Goal: Transaction & Acquisition: Purchase product/service

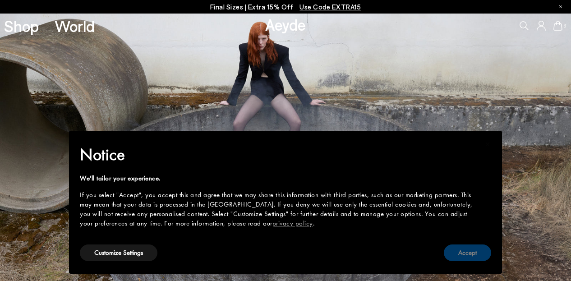
click at [468, 254] on button "Accept" at bounding box center [467, 252] width 47 height 17
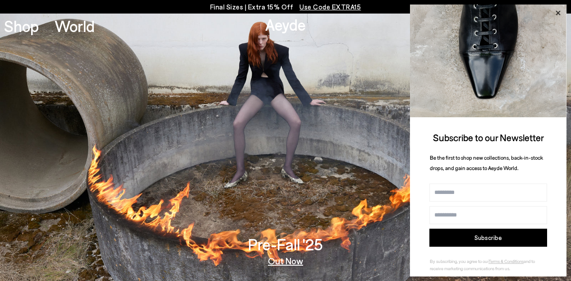
click at [557, 11] on icon at bounding box center [558, 13] width 12 height 12
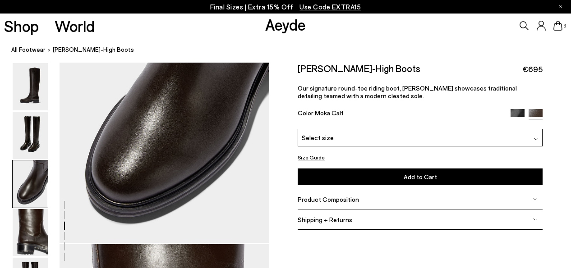
scroll to position [592, 0]
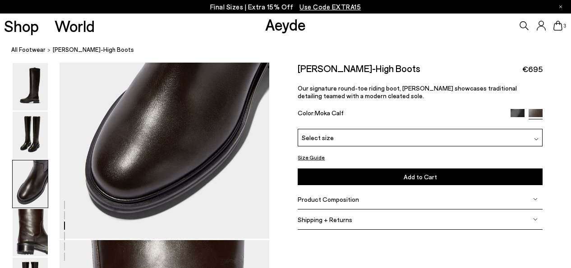
click at [307, 157] on button "Size Guide" at bounding box center [311, 157] width 27 height 11
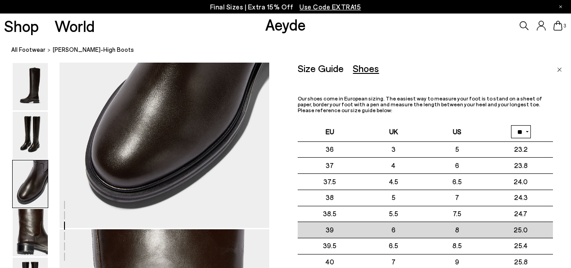
scroll to position [606, 0]
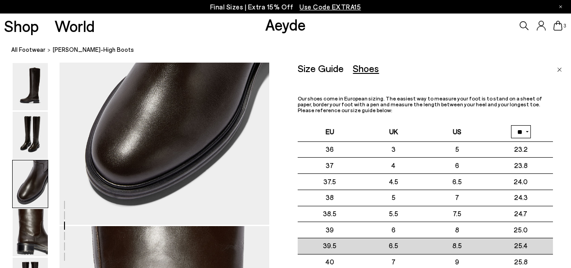
click at [530, 241] on td "25.4" at bounding box center [521, 246] width 64 height 16
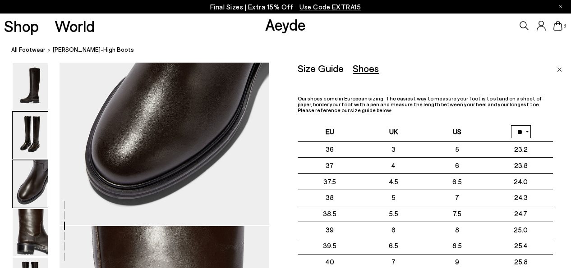
click at [32, 137] on img at bounding box center [30, 135] width 35 height 47
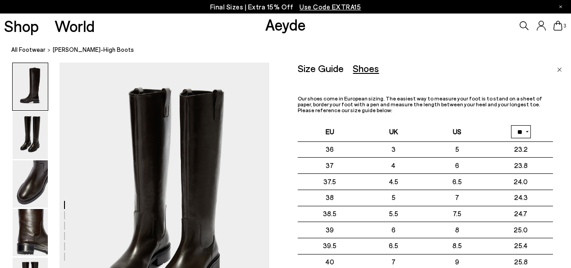
click at [38, 89] on img at bounding box center [30, 86] width 35 height 47
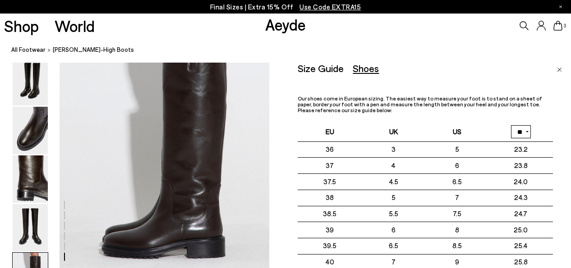
scroll to position [1377, 0]
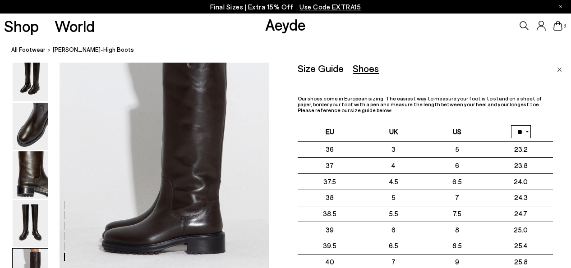
click at [559, 70] on img "Close" at bounding box center [559, 70] width 5 height 5
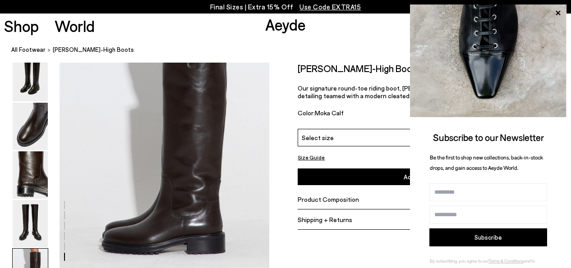
click at [365, 142] on div "Select size" at bounding box center [420, 138] width 244 height 18
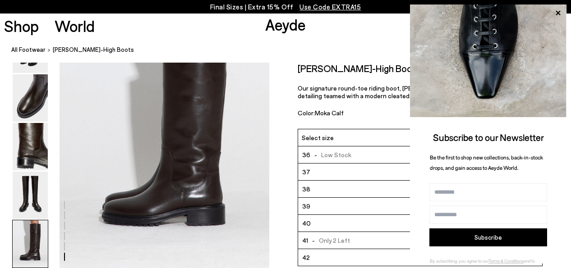
scroll to position [1410, 0]
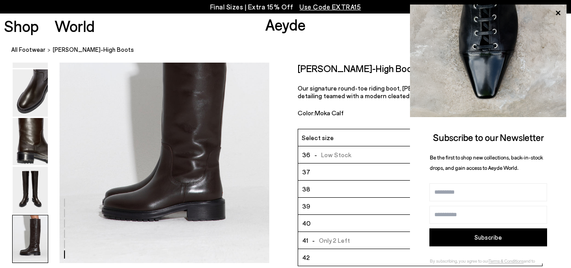
click at [349, 203] on li "39" at bounding box center [420, 206] width 244 height 17
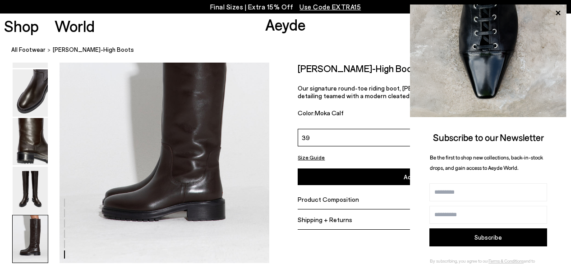
click at [278, 154] on div "Size Guide Shoes Belt Our shoes come in European sizing. The easiest way to mea…" at bounding box center [420, 150] width 302 height 175
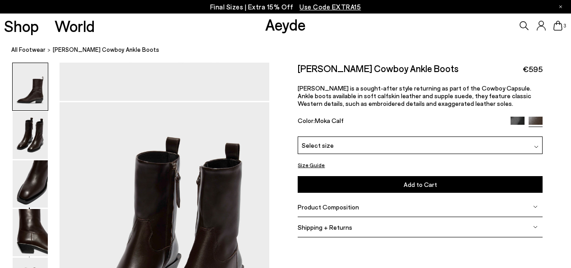
scroll to position [277, 0]
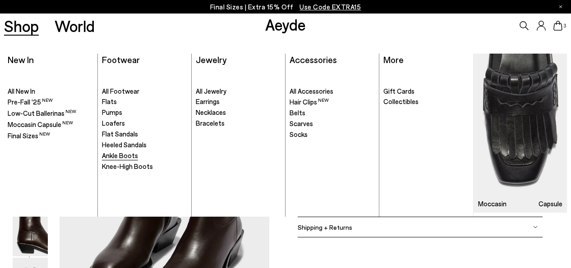
click at [125, 155] on span "Ankle Boots" at bounding box center [120, 156] width 36 height 8
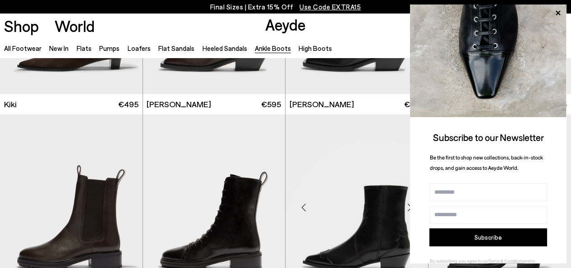
scroll to position [1433, 0]
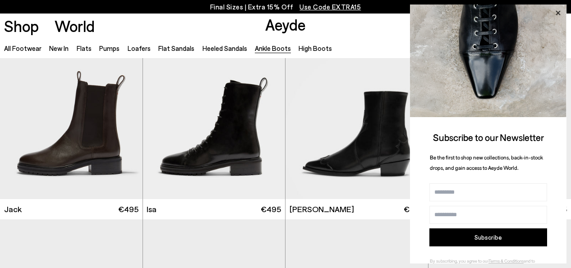
click at [559, 9] on icon at bounding box center [558, 13] width 12 height 12
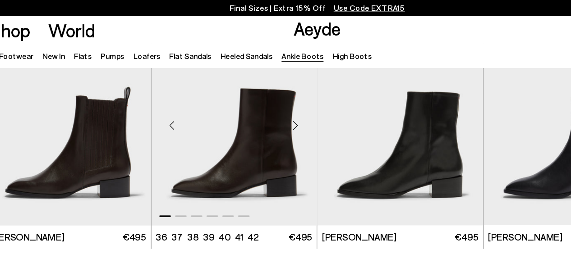
scroll to position [1627, 0]
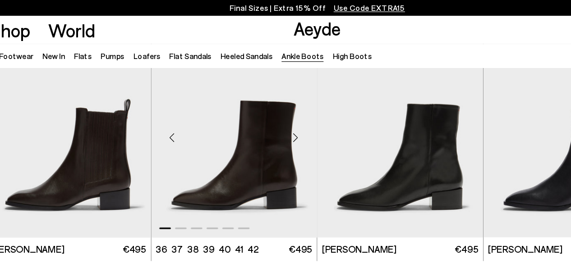
click at [221, 155] on img "1 / 6" at bounding box center [214, 114] width 142 height 179
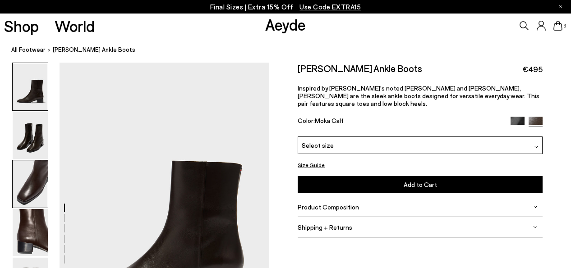
click at [25, 196] on img at bounding box center [30, 184] width 35 height 47
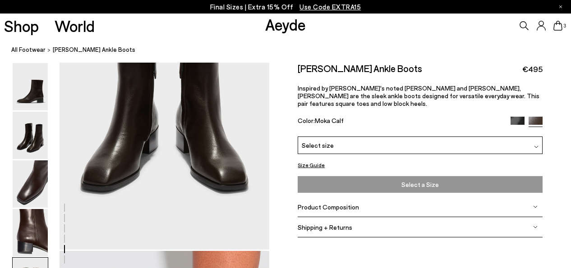
scroll to position [1215, 0]
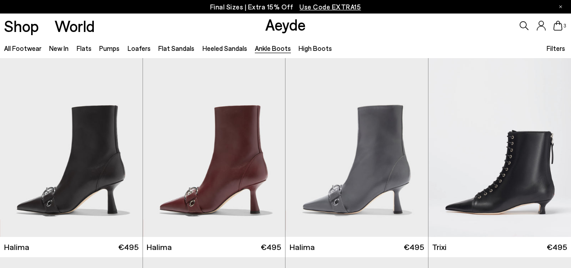
scroll to position [1635, 0]
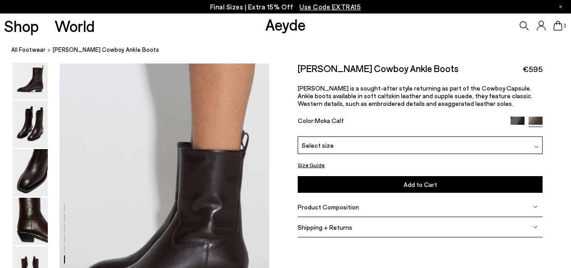
scroll to position [1417, 0]
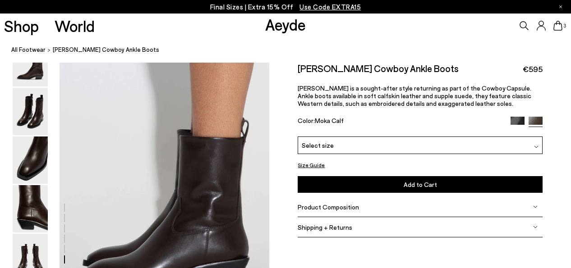
click at [353, 148] on div "Select size" at bounding box center [420, 146] width 244 height 18
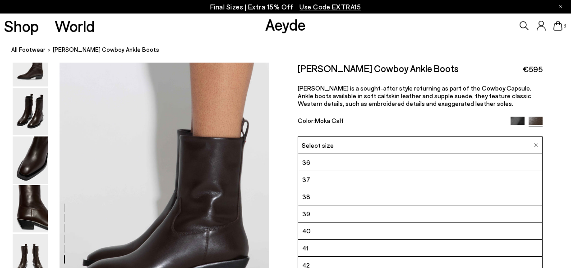
click at [349, 232] on li "40" at bounding box center [420, 231] width 244 height 17
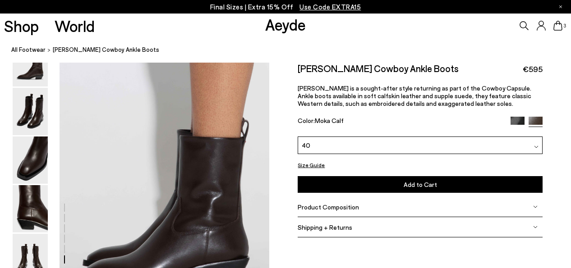
click at [308, 168] on button "Size Guide" at bounding box center [311, 165] width 27 height 11
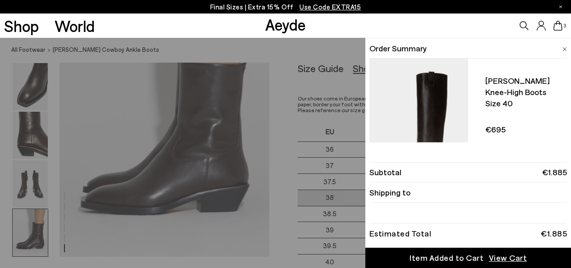
scroll to position [1497, 0]
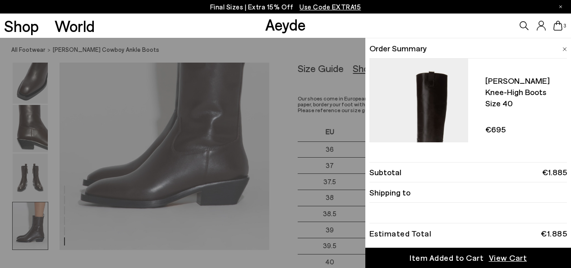
click at [334, 259] on div "Quick Add Color Size View Details Order Summary [PERSON_NAME] knee-high boots S…" at bounding box center [285, 153] width 571 height 230
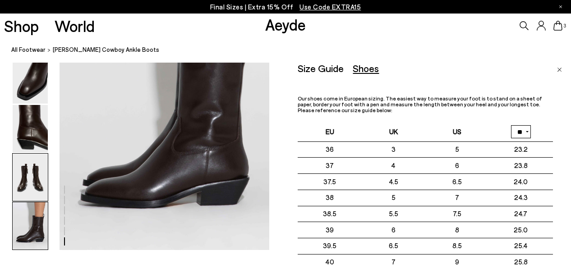
click at [27, 180] on img at bounding box center [30, 177] width 35 height 47
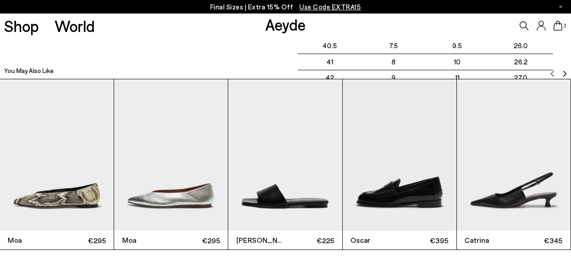
scroll to position [1777, 0]
